Goal: Transaction & Acquisition: Purchase product/service

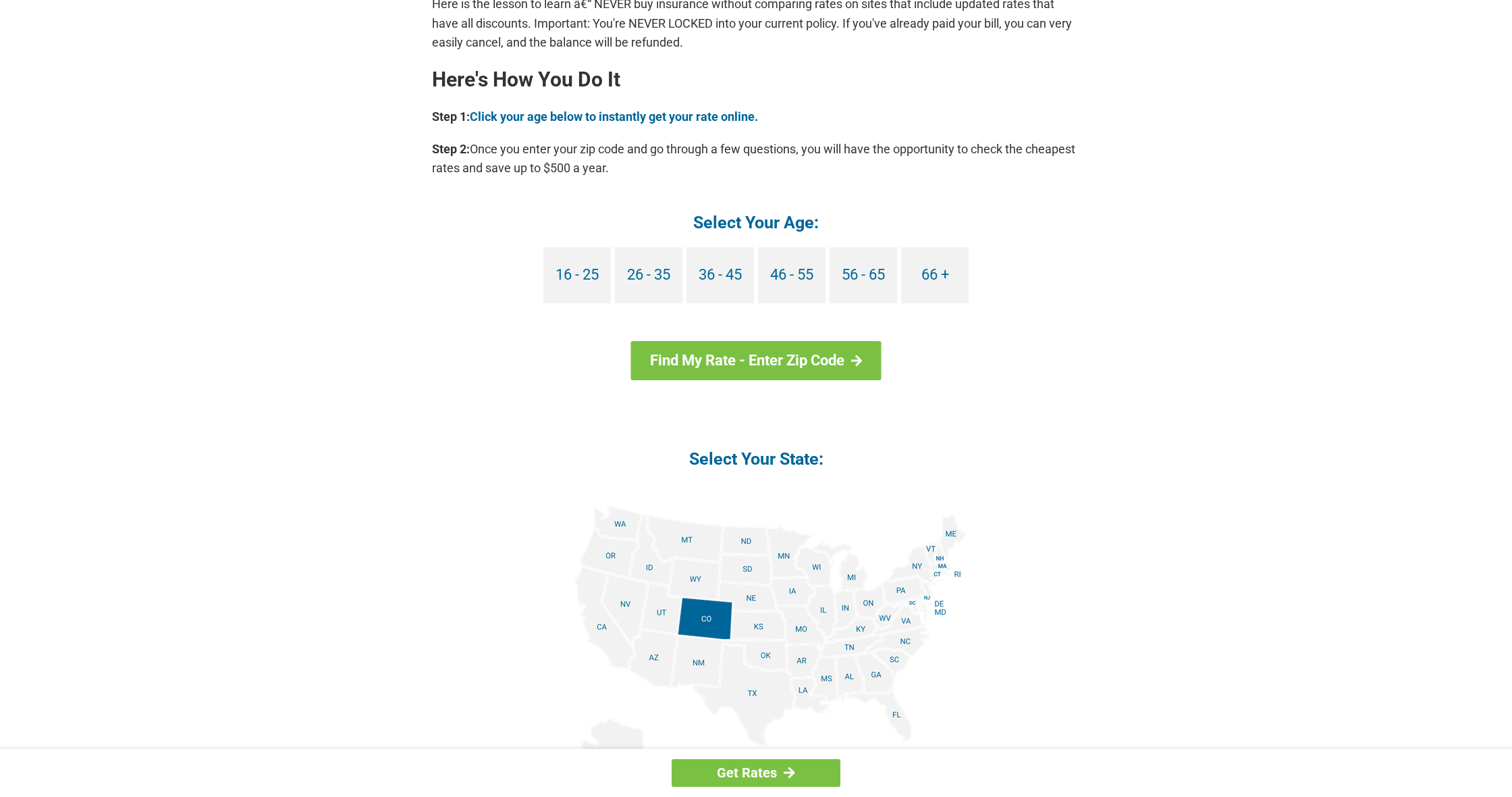
scroll to position [1183, 0]
click at [871, 669] on img at bounding box center [756, 657] width 421 height 304
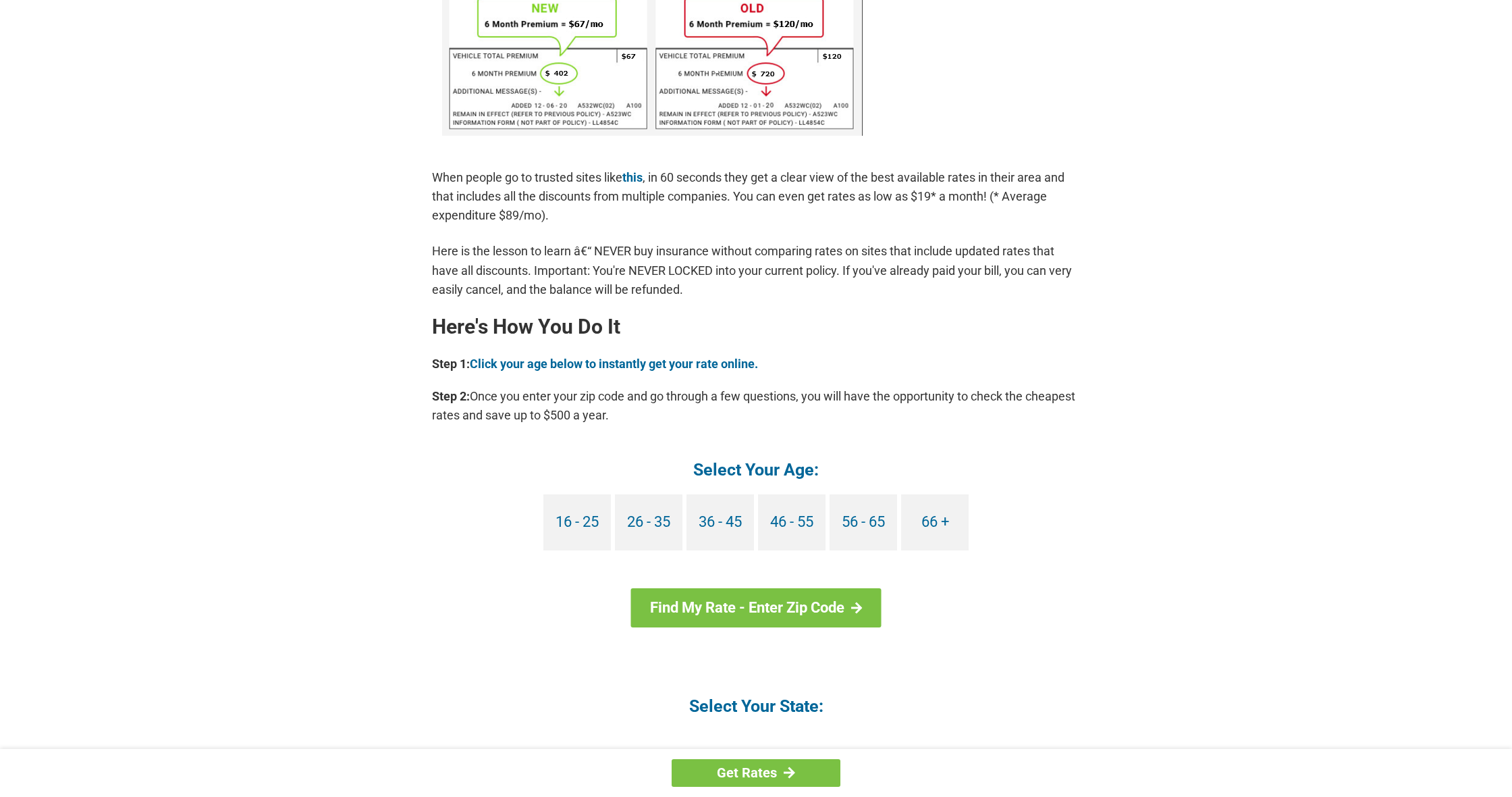
scroll to position [938, 0]
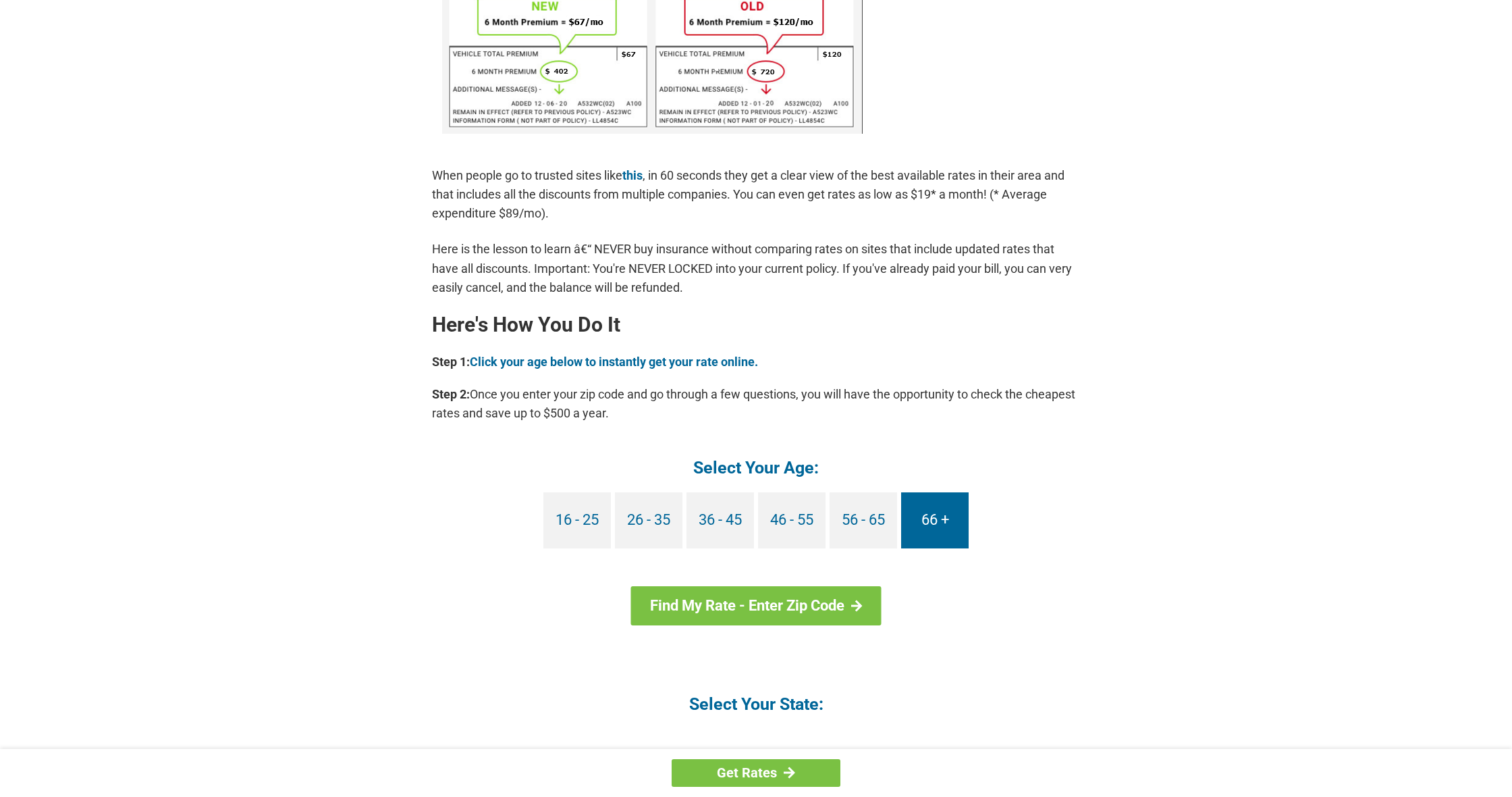
click at [946, 524] on link "66 +" at bounding box center [935, 520] width 68 height 56
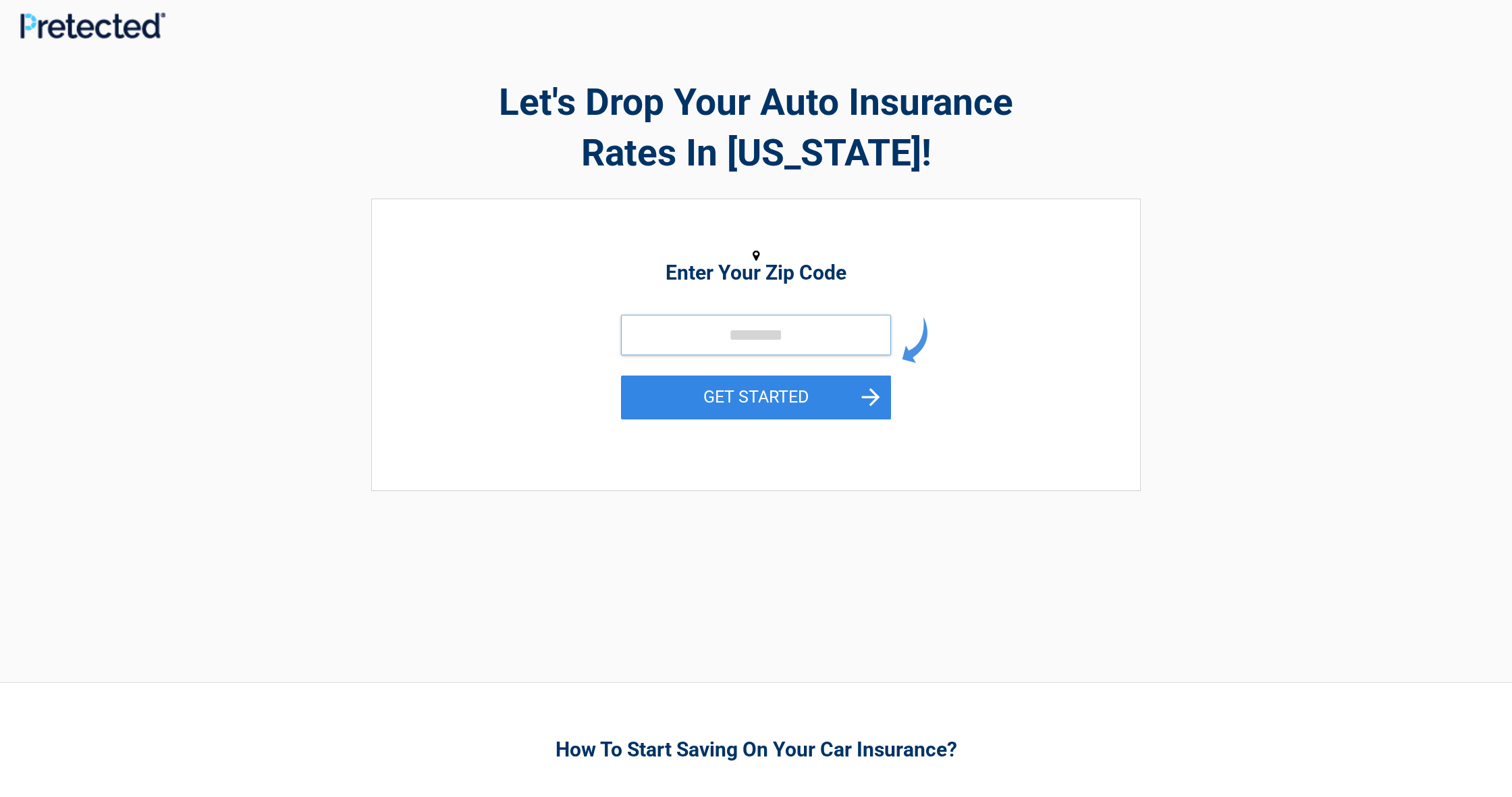
click at [708, 332] on input "tel" at bounding box center [756, 335] width 270 height 40
click at [652, 335] on input "tel" at bounding box center [756, 335] width 270 height 40
type input "*****"
click at [862, 395] on button "GET STARTED" at bounding box center [756, 397] width 270 height 44
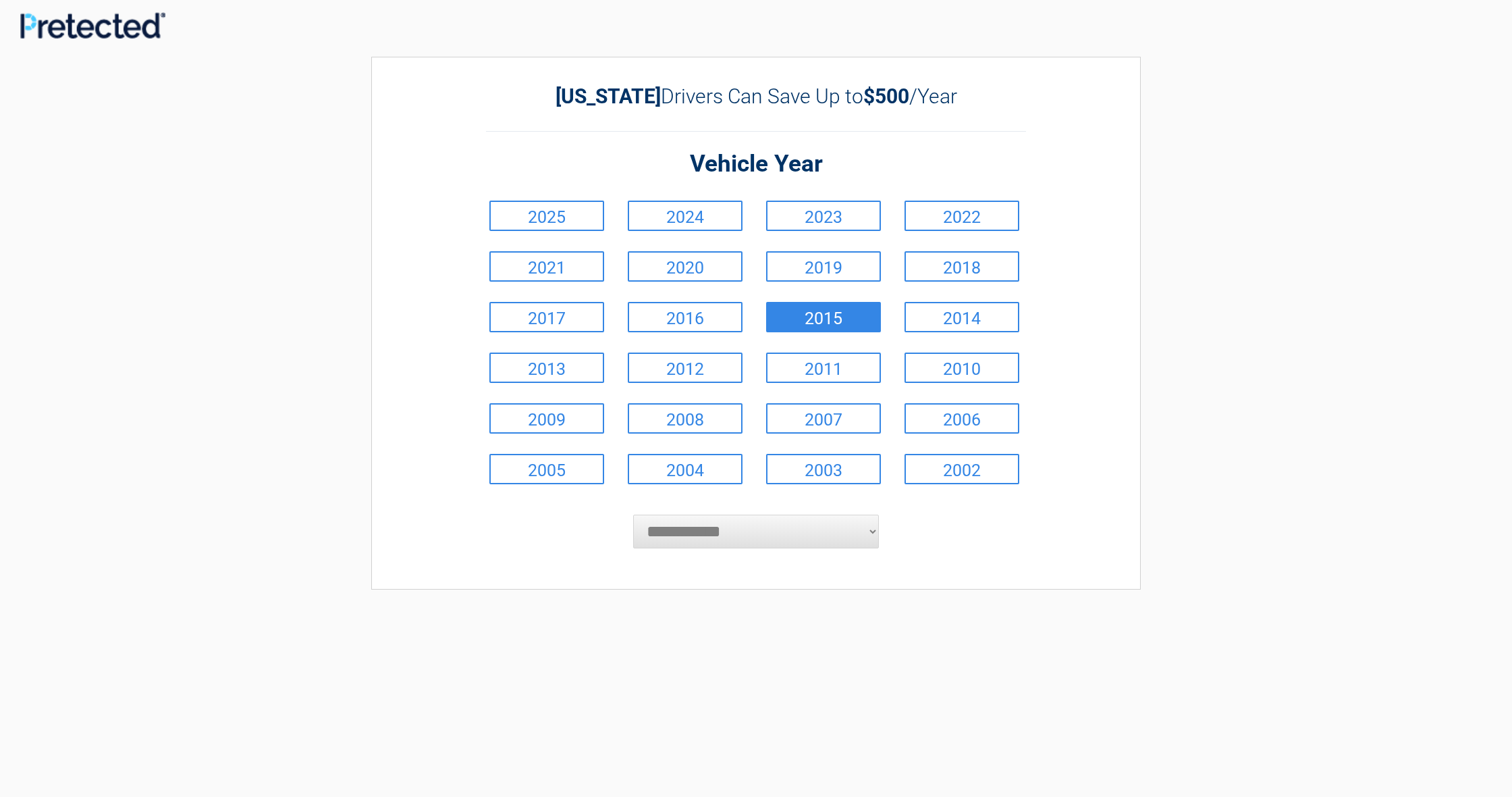
click at [833, 312] on link "2015" at bounding box center [823, 317] width 115 height 30
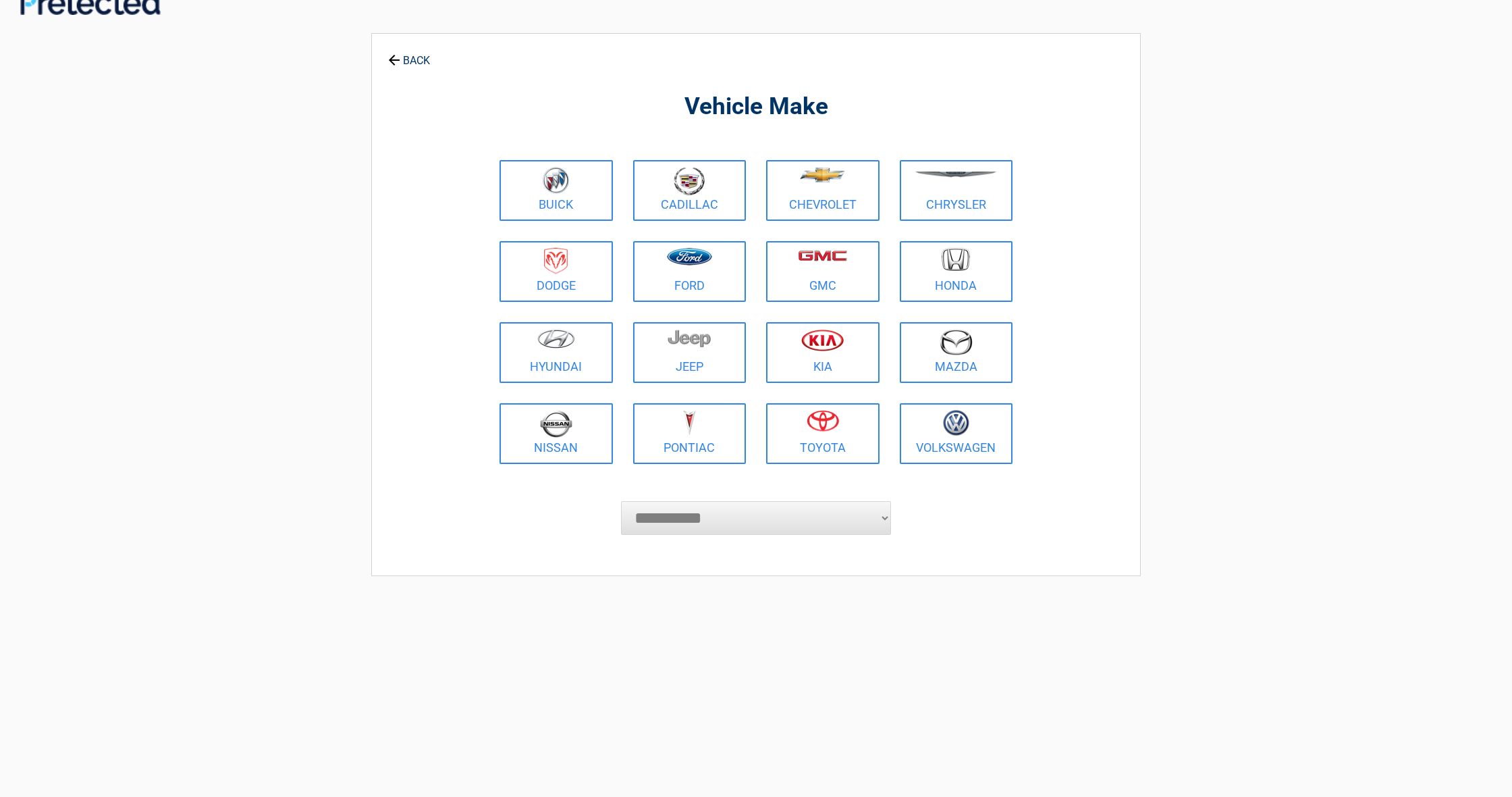
click at [842, 461] on li "Toyota" at bounding box center [823, 433] width 134 height 81
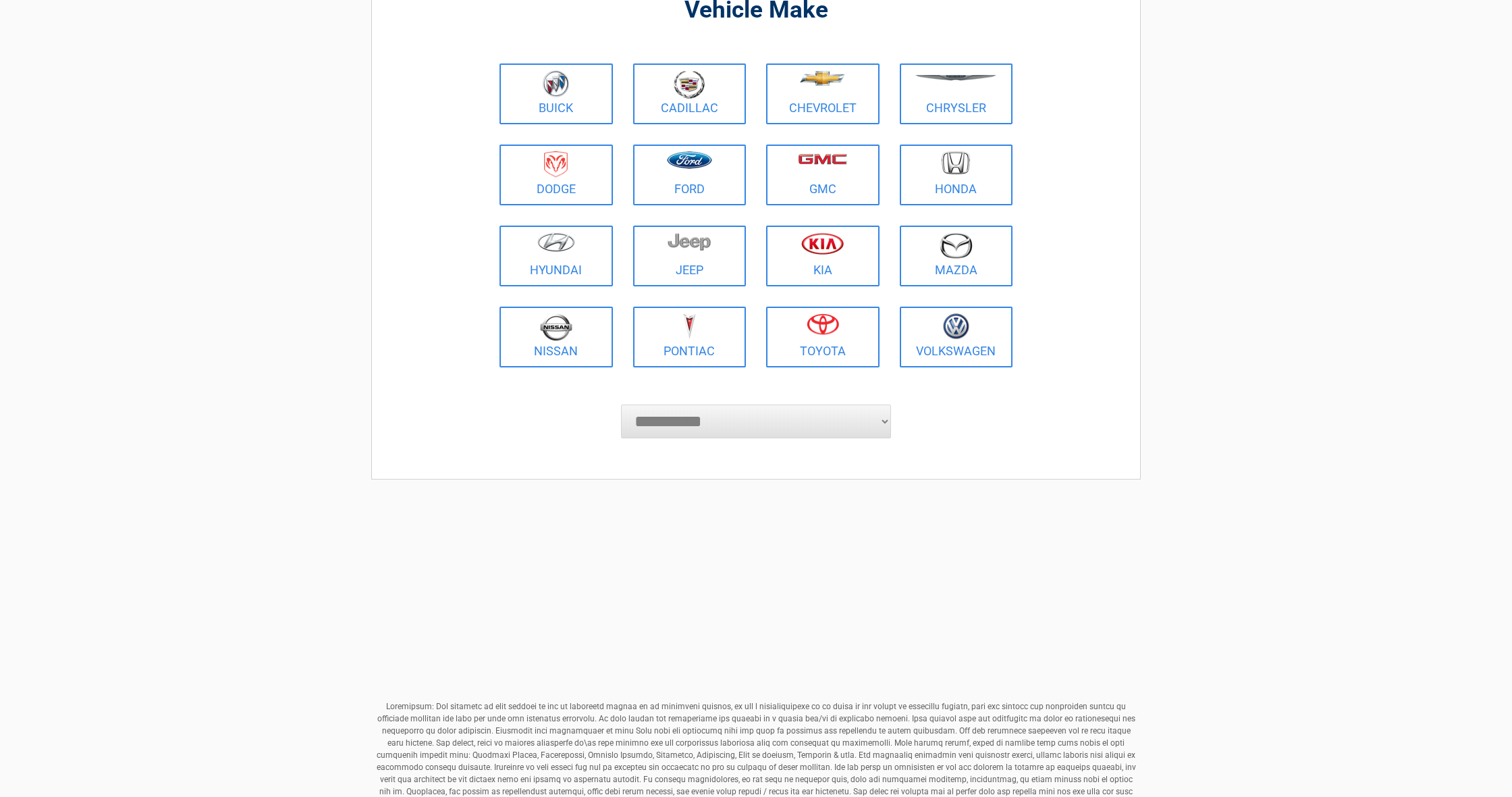
scroll to position [121, 0]
click at [836, 346] on link "Toyota" at bounding box center [823, 336] width 113 height 61
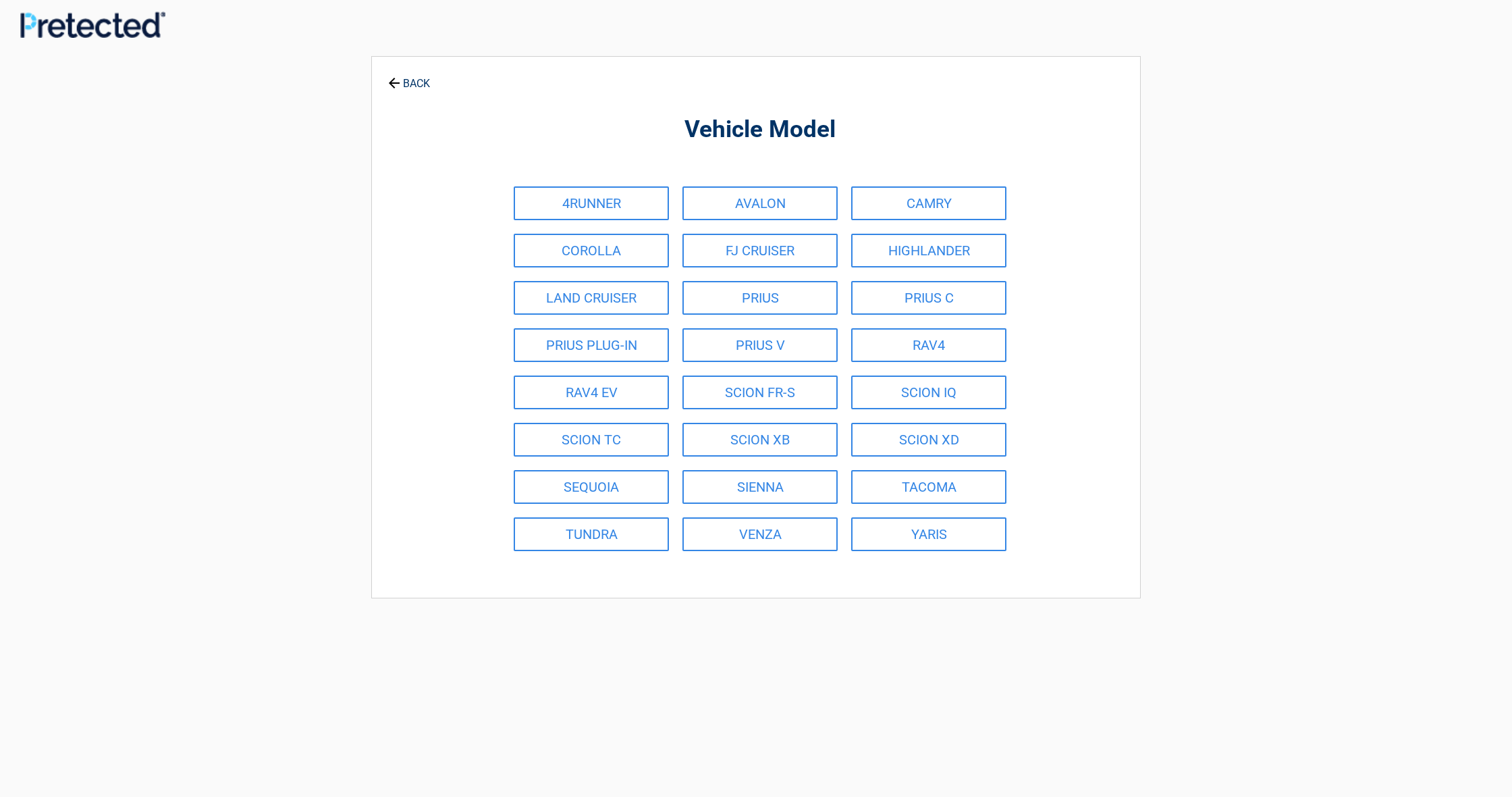
scroll to position [0, 0]
click at [416, 85] on link "BACK" at bounding box center [409, 78] width 47 height 23
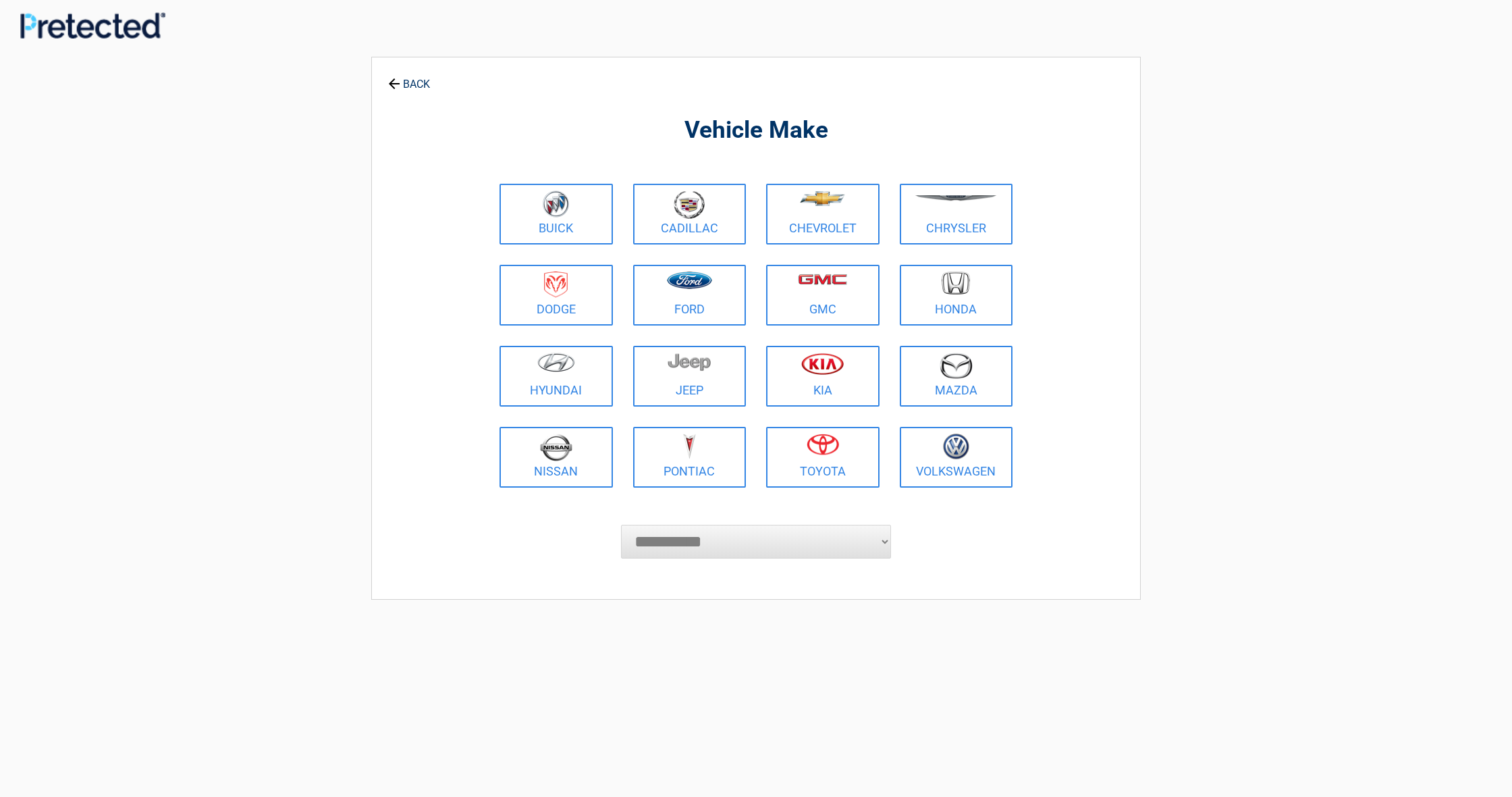
click at [416, 85] on link "BACK" at bounding box center [409, 78] width 47 height 23
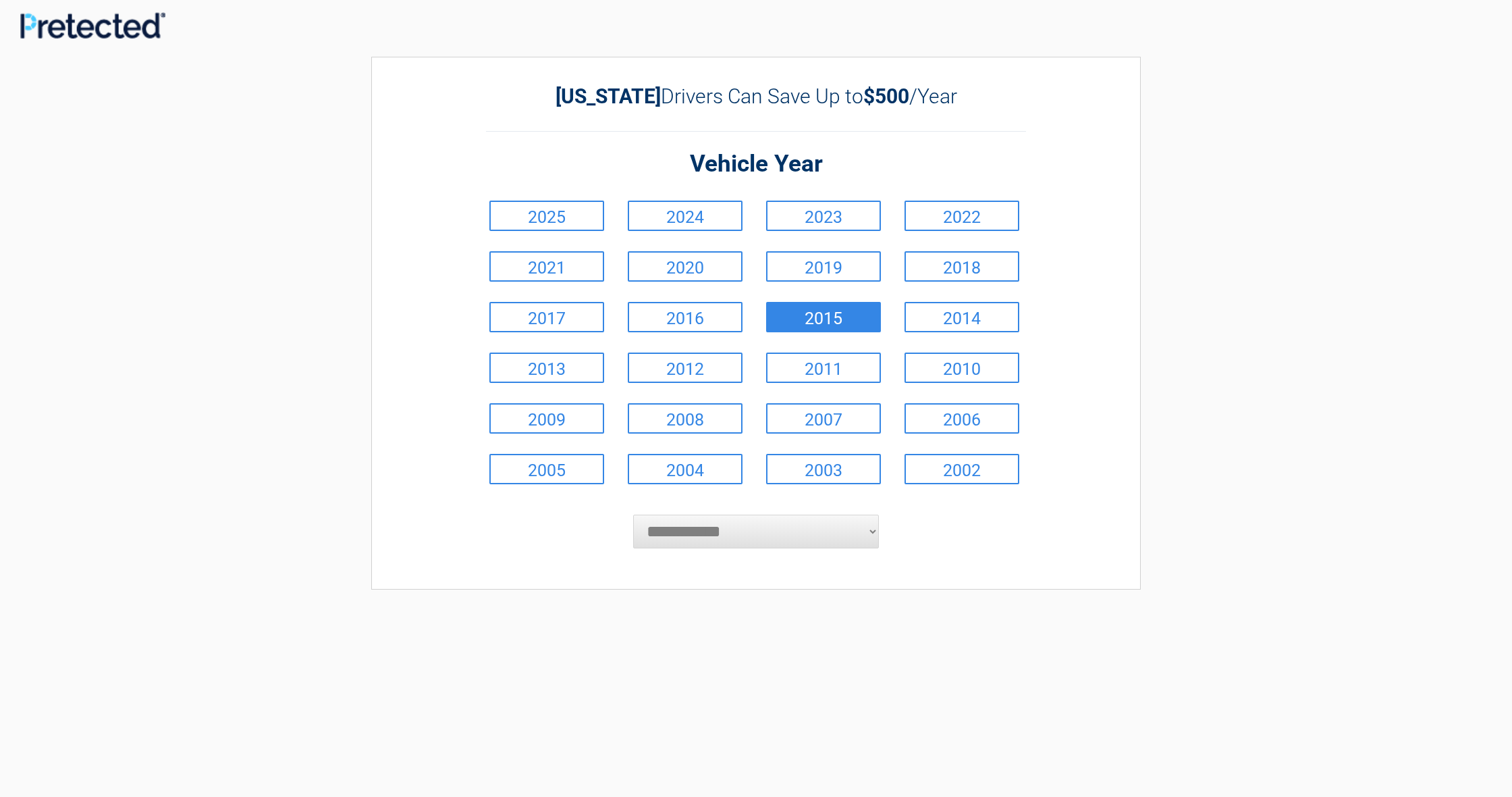
click at [834, 323] on link "2015" at bounding box center [823, 317] width 115 height 30
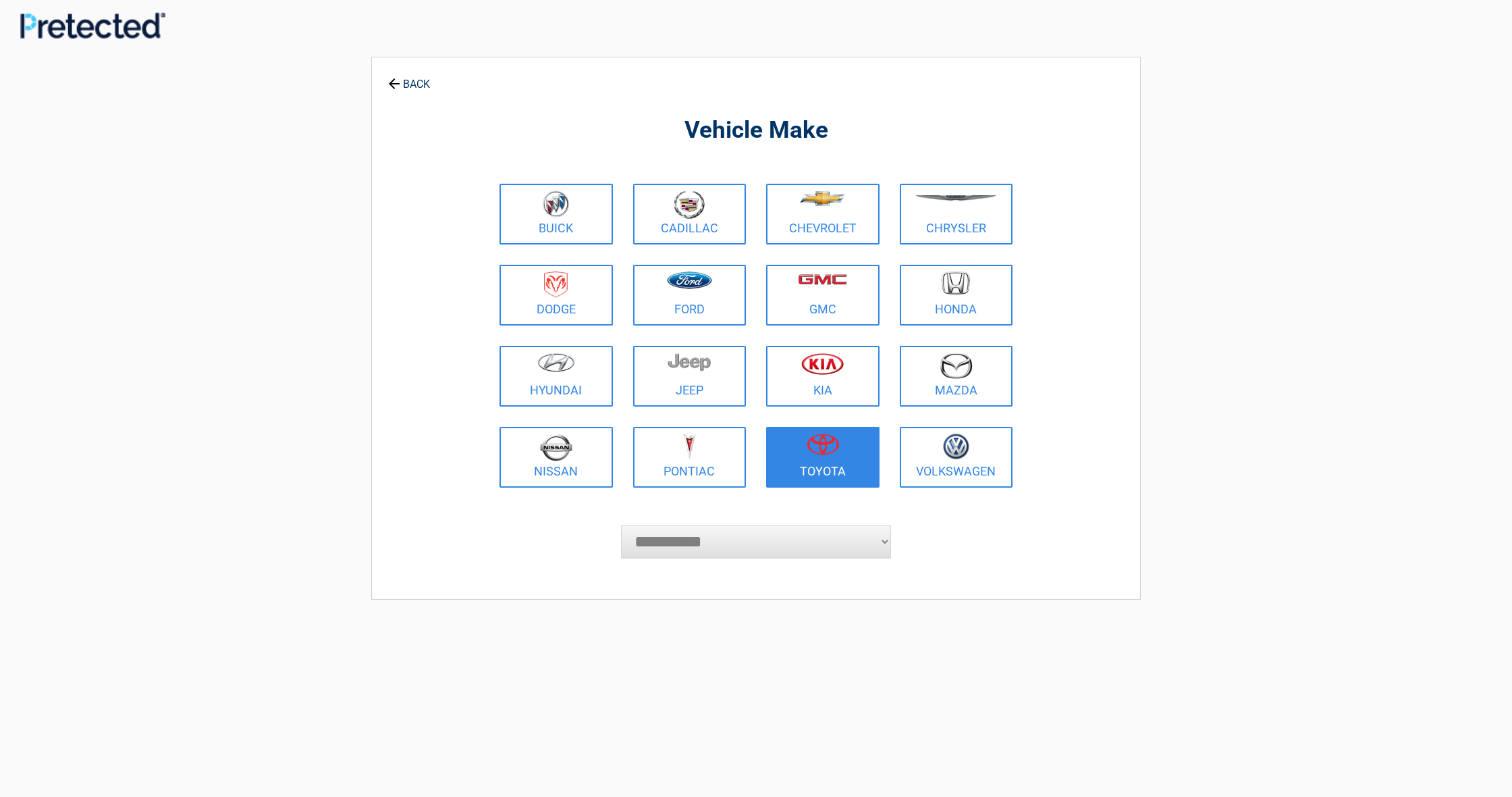
click at [846, 453] on figure at bounding box center [823, 448] width 97 height 30
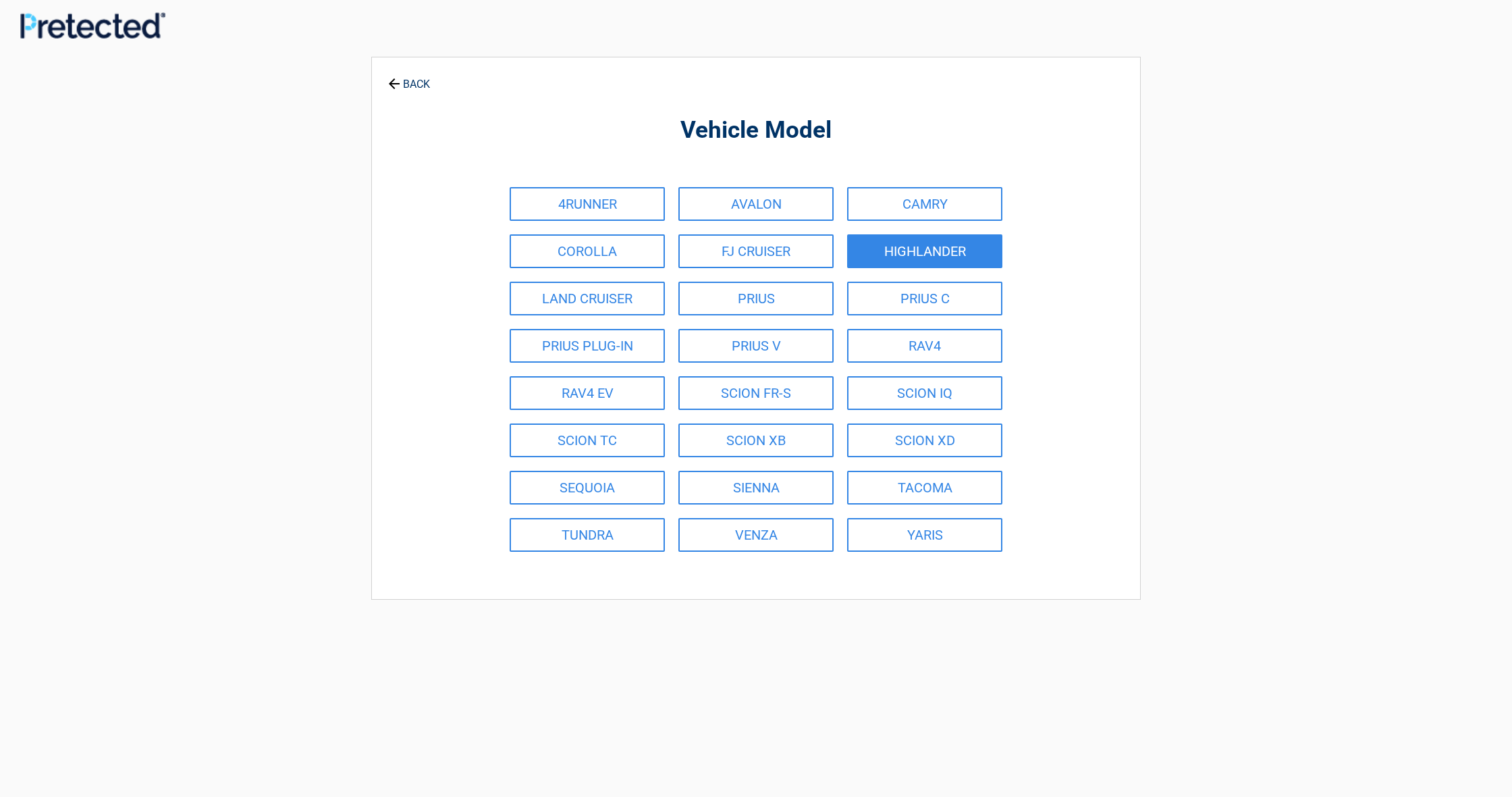
click at [902, 247] on link "HIGHLANDER" at bounding box center [924, 251] width 155 height 34
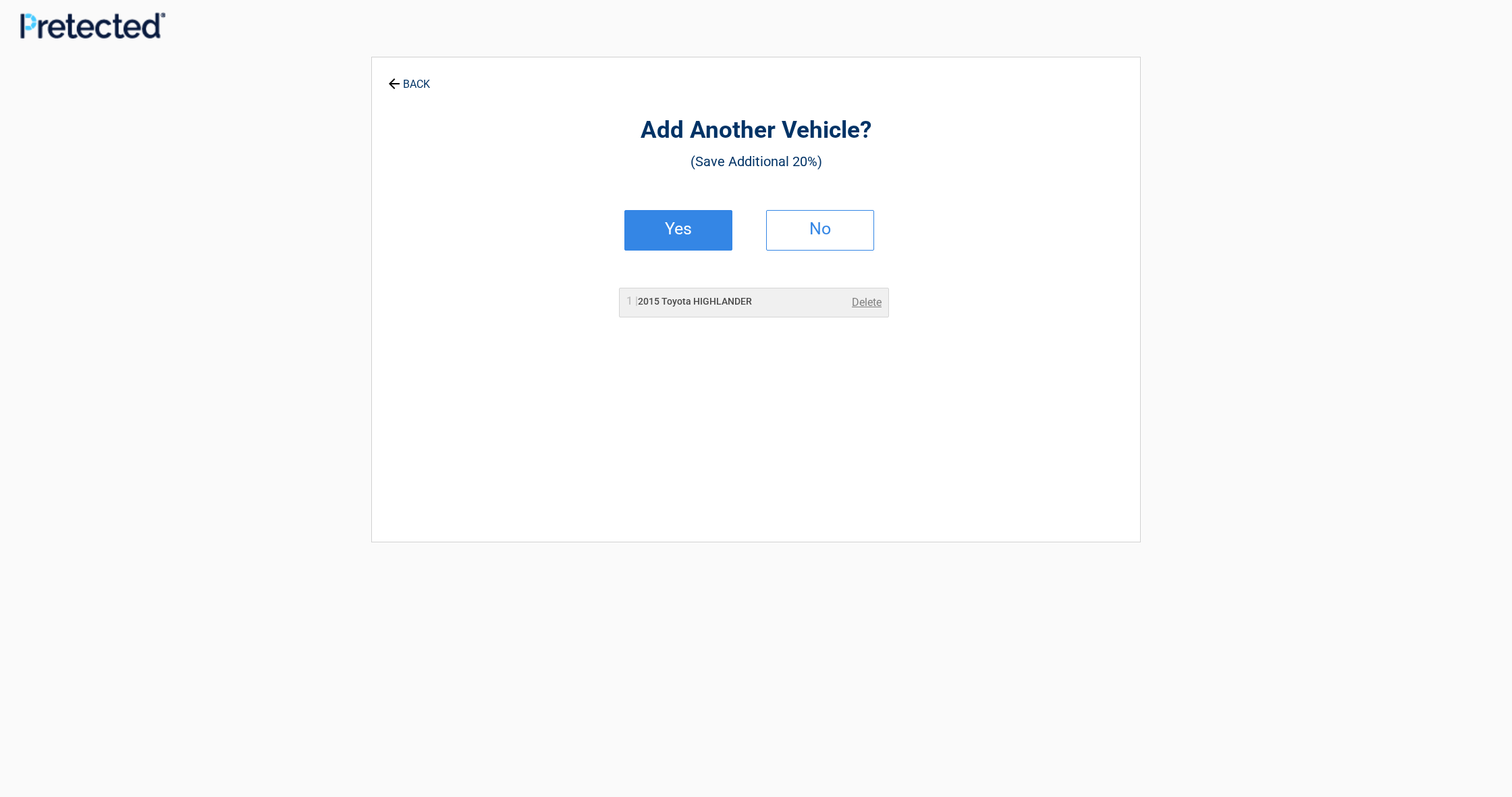
click at [704, 225] on h2 "Yes" at bounding box center [678, 229] width 80 height 9
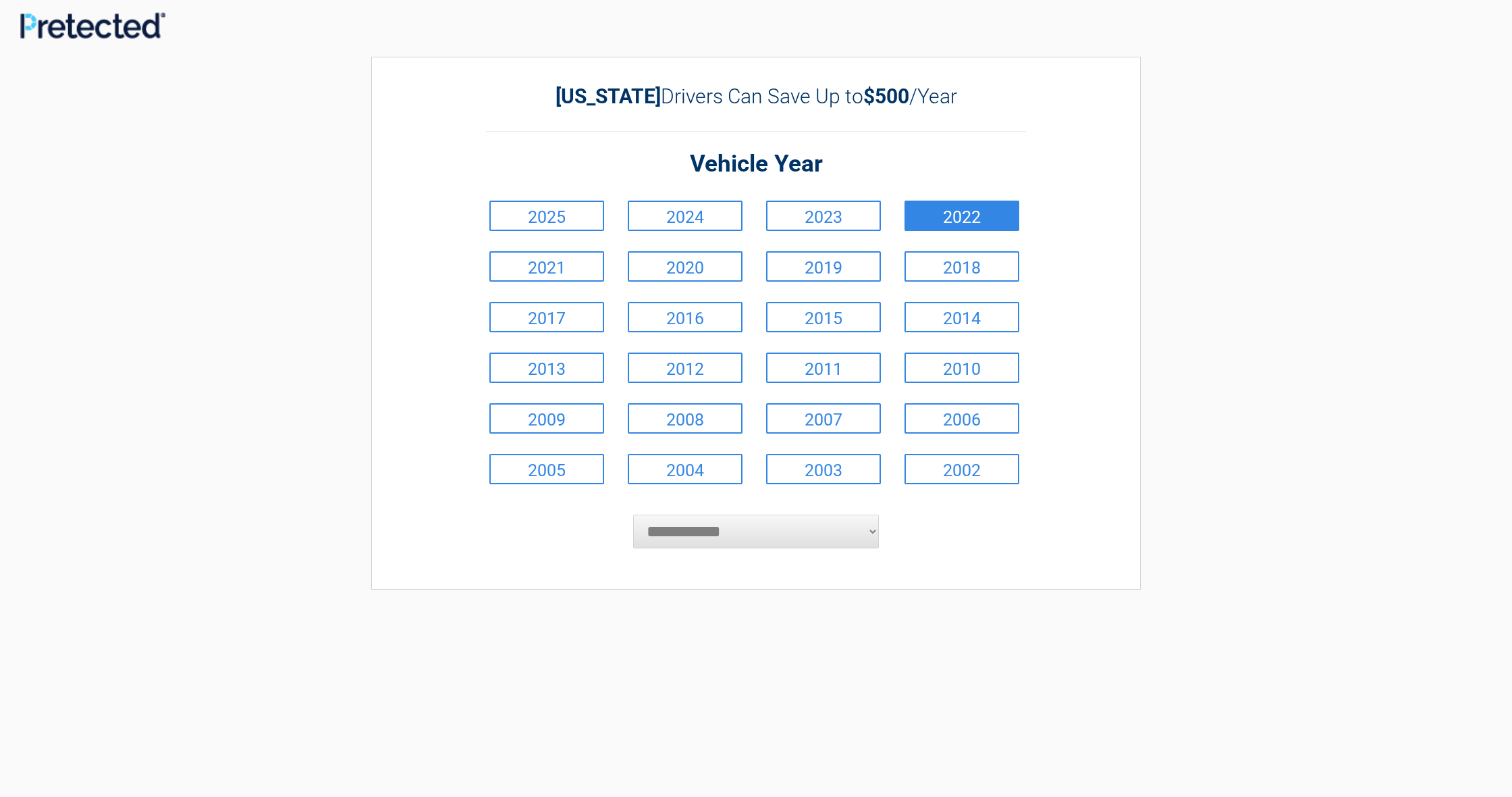
click at [972, 214] on link "2022" at bounding box center [962, 215] width 115 height 30
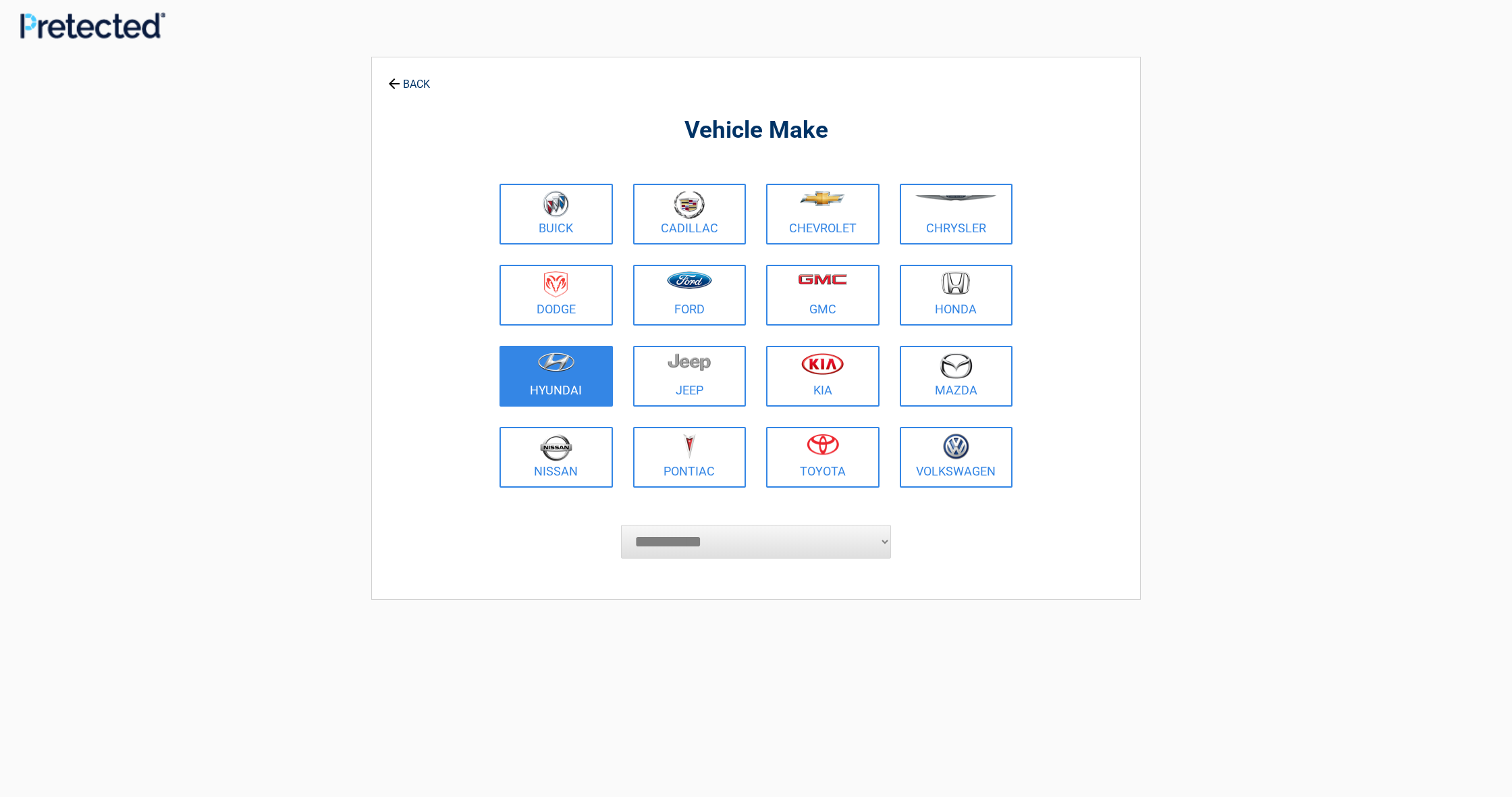
click at [548, 375] on figure at bounding box center [556, 368] width 97 height 30
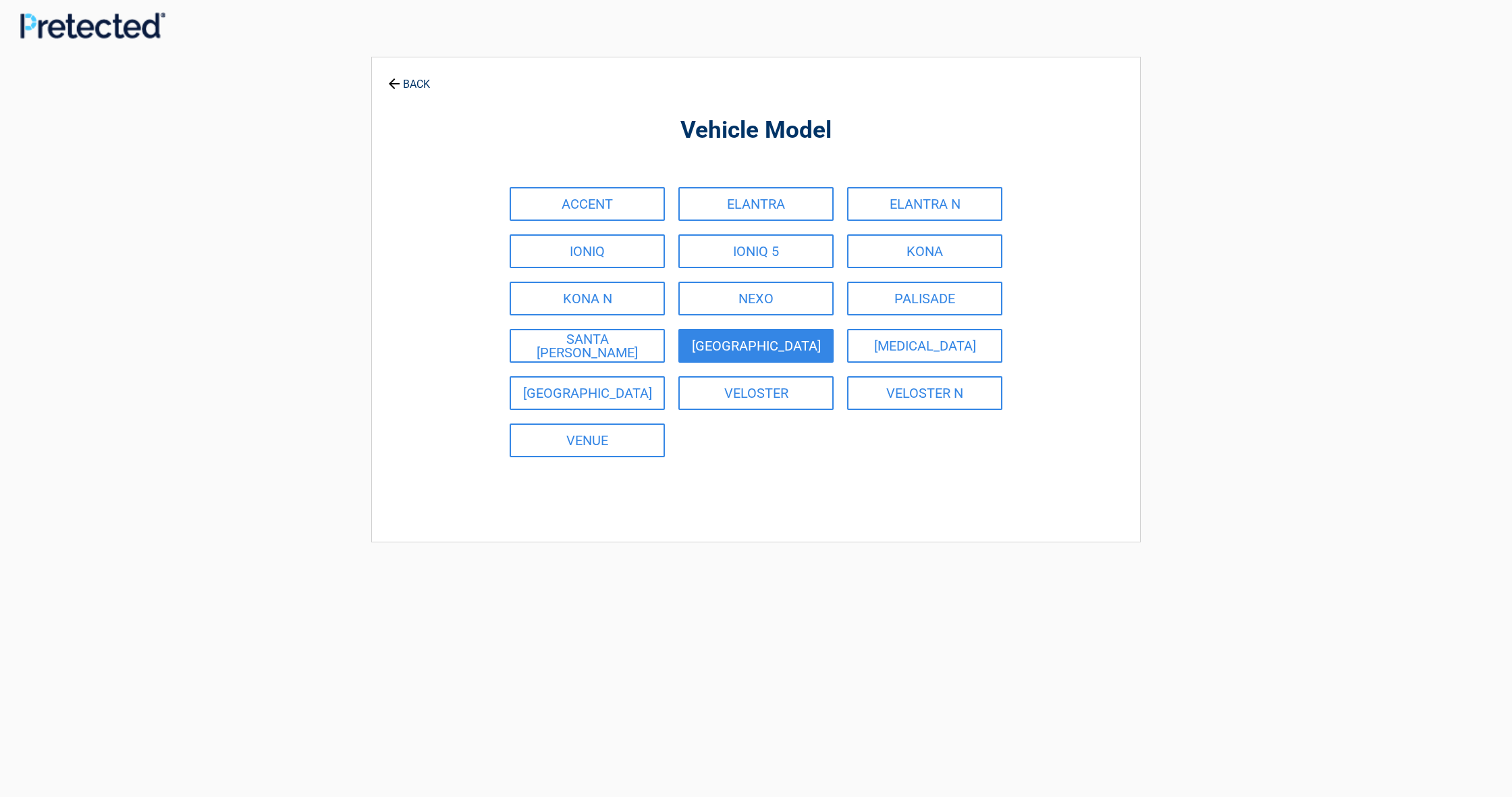
click at [763, 346] on link "SANTA FE" at bounding box center [756, 345] width 155 height 34
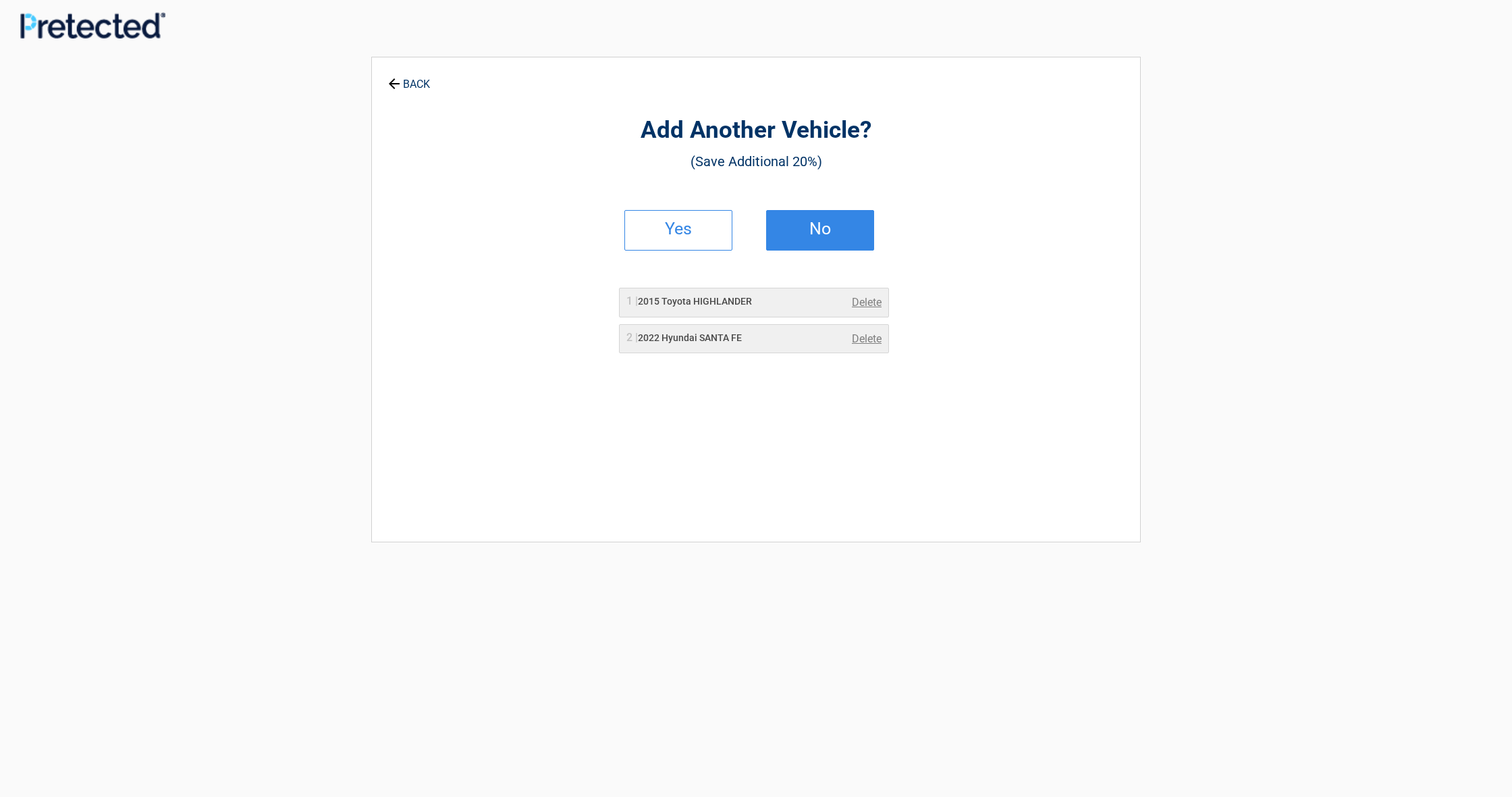
click at [819, 226] on h2 "No" at bounding box center [820, 229] width 80 height 9
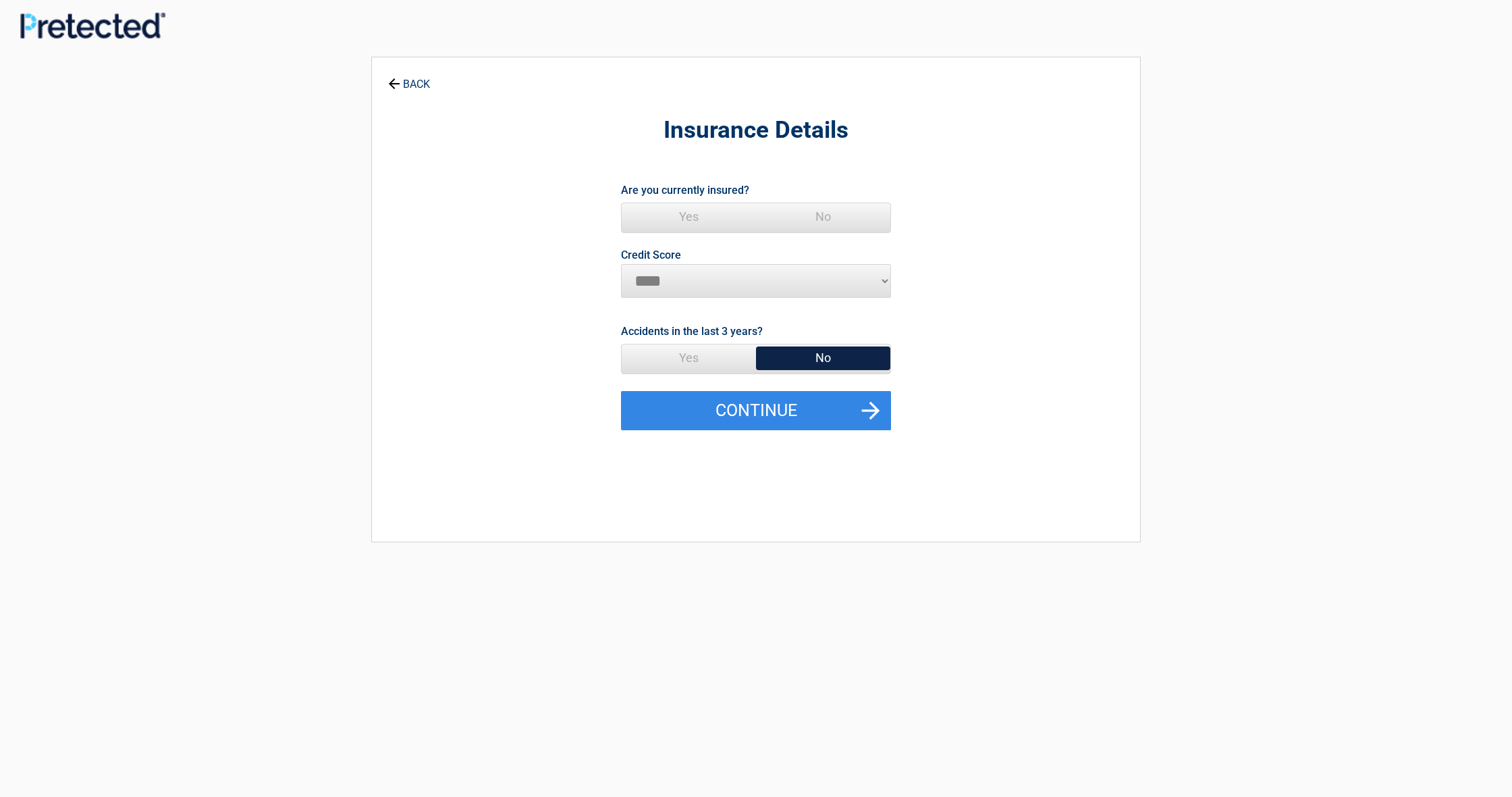
click at [689, 217] on span "Yes" at bounding box center [689, 217] width 134 height 27
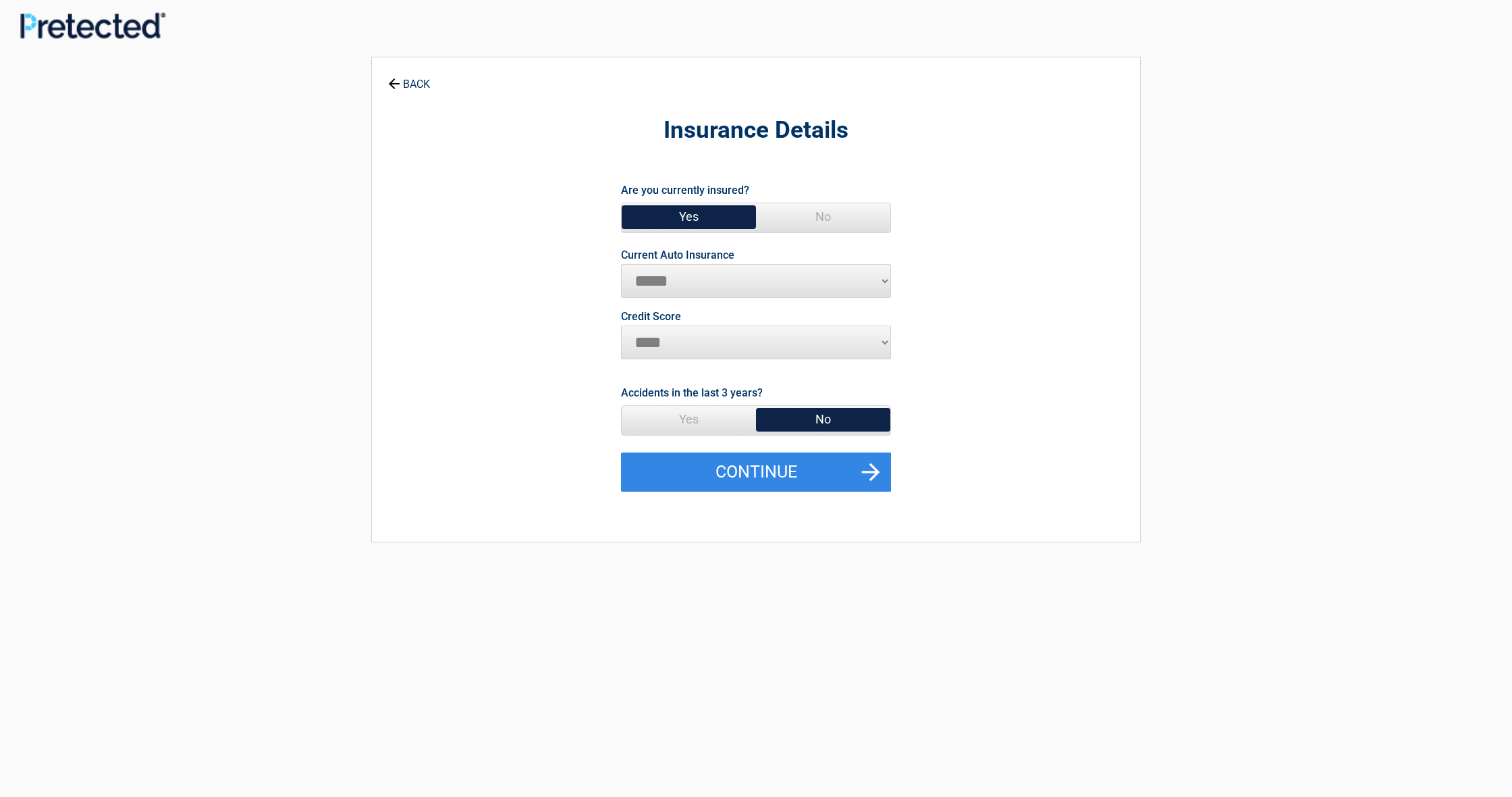
select select "****"
select select "*********"
click at [805, 419] on span "No" at bounding box center [823, 419] width 134 height 27
click at [794, 468] on button "Continue" at bounding box center [756, 472] width 270 height 39
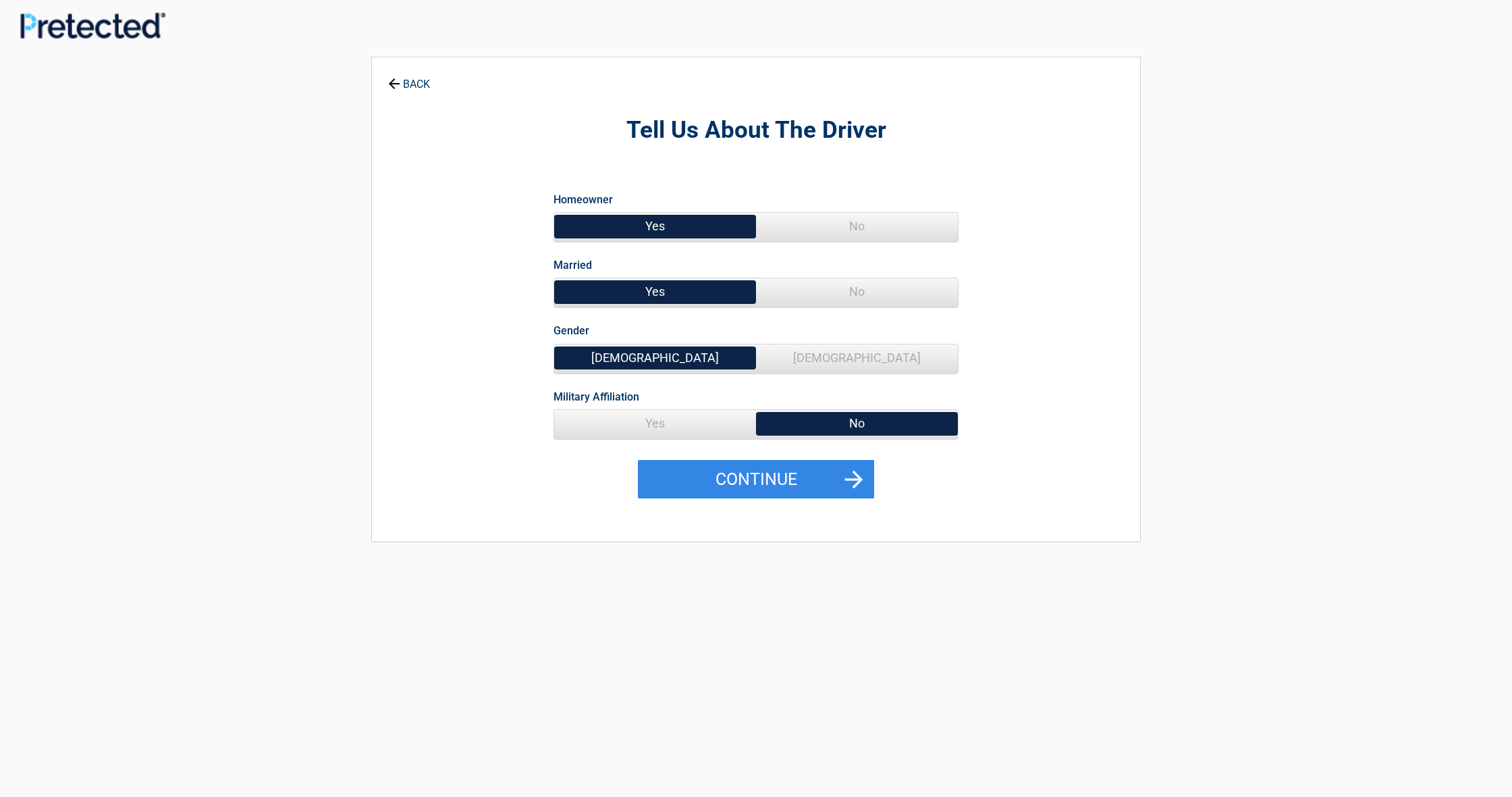
click at [700, 433] on span "Yes" at bounding box center [655, 423] width 202 height 27
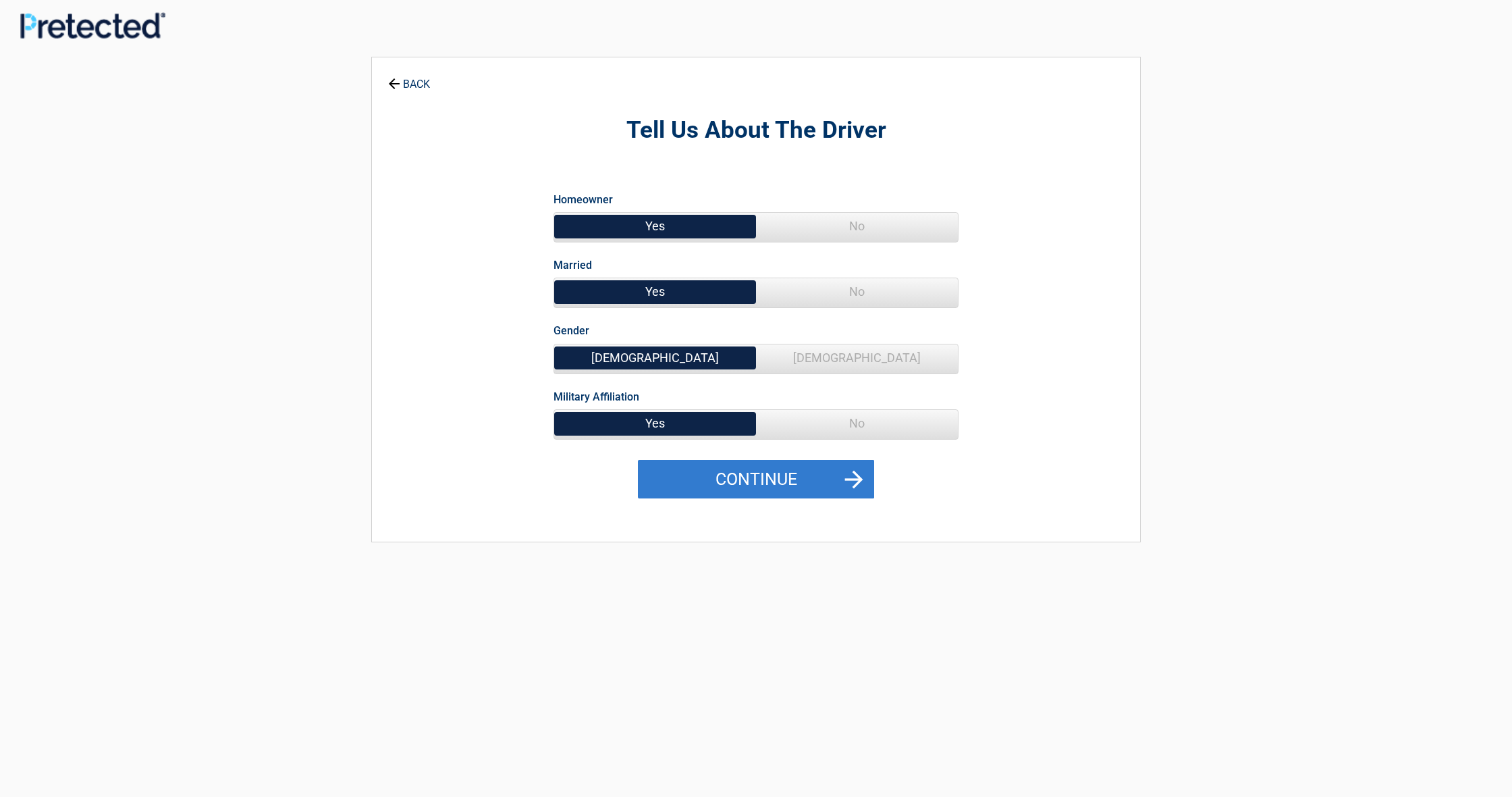
click at [803, 484] on button "Continue" at bounding box center [756, 479] width 236 height 39
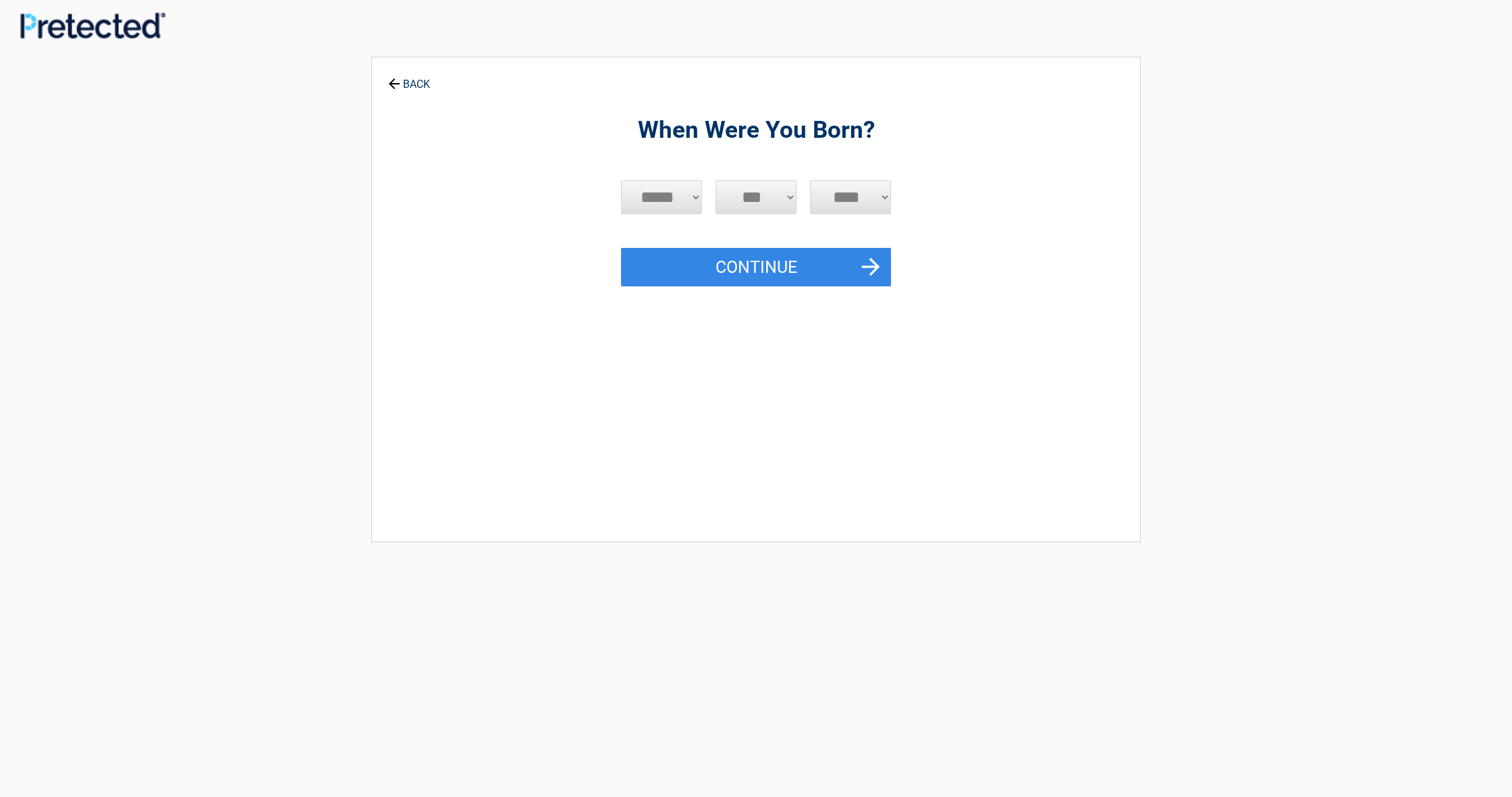
select select "**"
select select "****"
click at [871, 261] on button "Continue" at bounding box center [756, 267] width 270 height 39
